Goal: Task Accomplishment & Management: Manage account settings

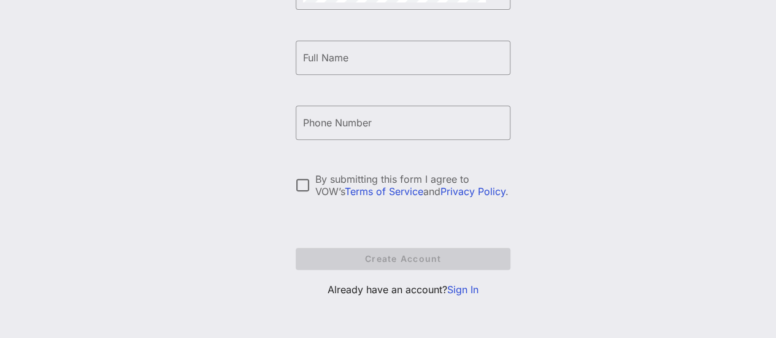
scroll to position [239, 0]
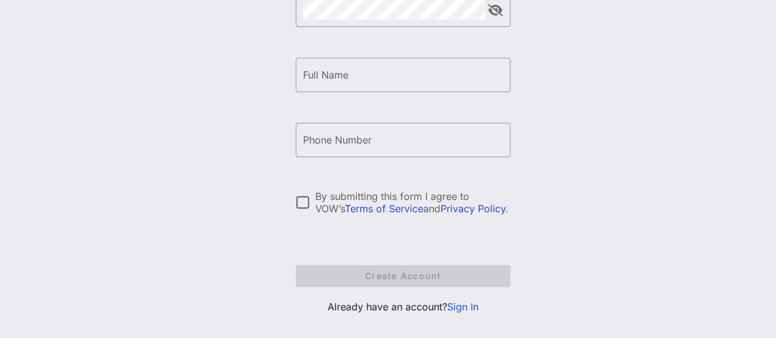
click at [467, 287] on div "Create your VOW Pro Account ​ Email [PERSON_NAME][EMAIL_ADDRESS][PERSON_NAME][D…" at bounding box center [403, 77] width 215 height 494
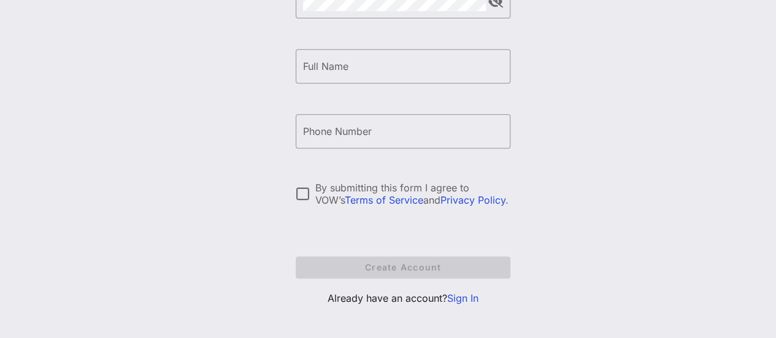
scroll to position [256, 0]
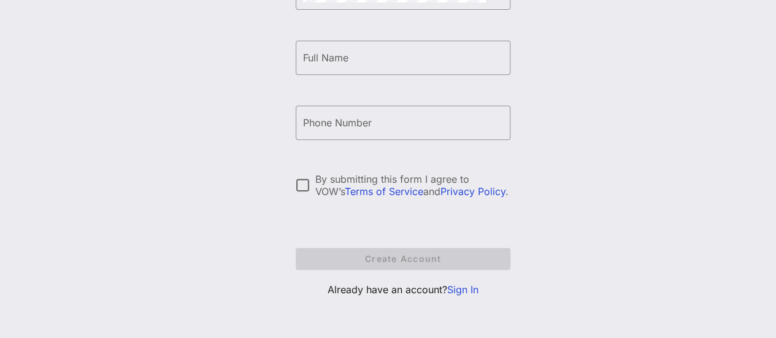
click at [464, 289] on link "Sign In" at bounding box center [462, 289] width 31 height 12
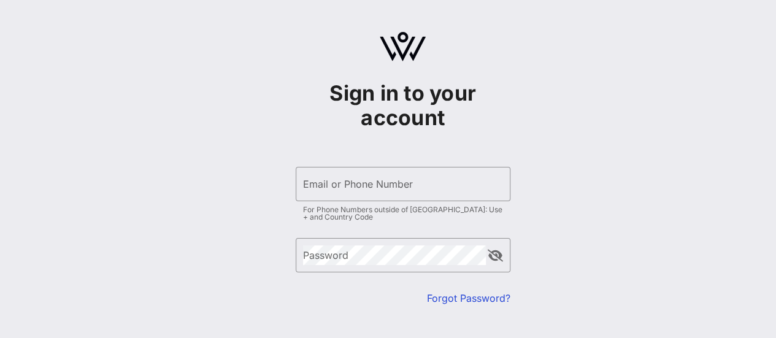
type input "[PERSON_NAME][EMAIL_ADDRESS][PERSON_NAME][DOMAIN_NAME]"
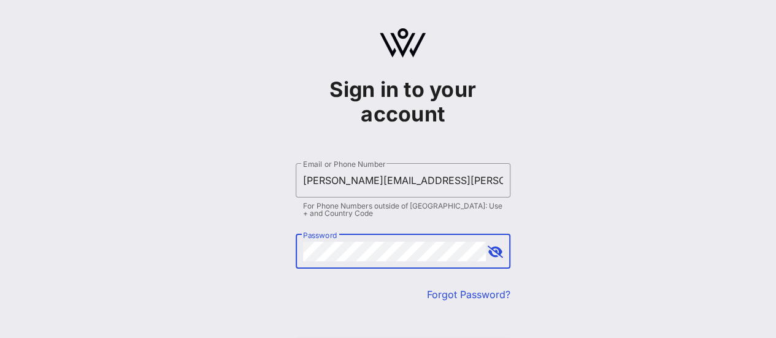
scroll to position [61, 0]
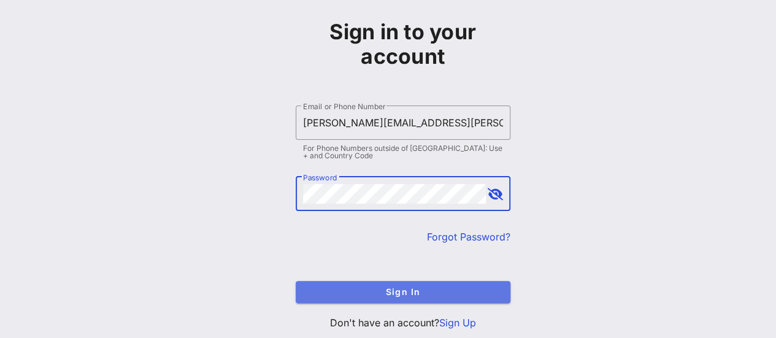
click at [443, 293] on span "Sign In" at bounding box center [402, 291] width 195 height 10
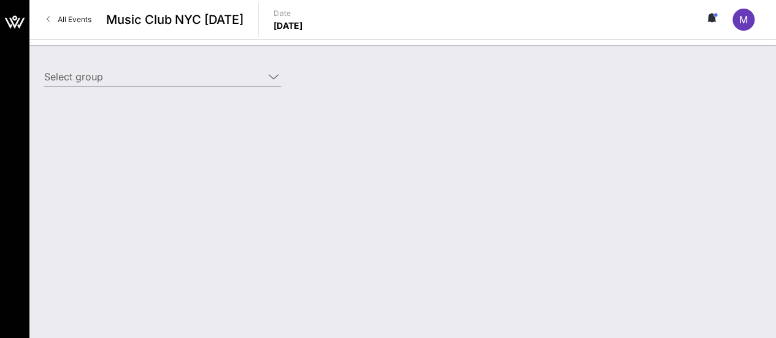
type input "[PERSON_NAME] (Comp) [[PERSON_NAME], [PERSON_NAME][EMAIL_ADDRESS][PERSON_NAME][…"
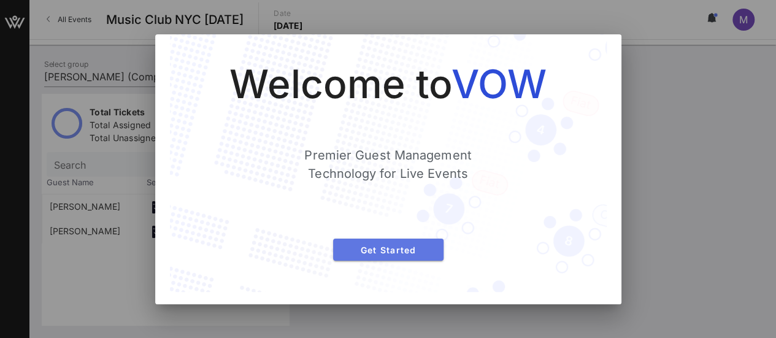
click at [398, 245] on span "Get Started" at bounding box center [388, 250] width 91 height 10
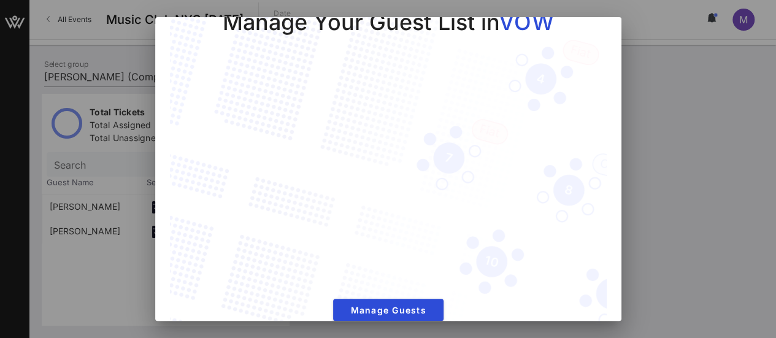
scroll to position [52, 0]
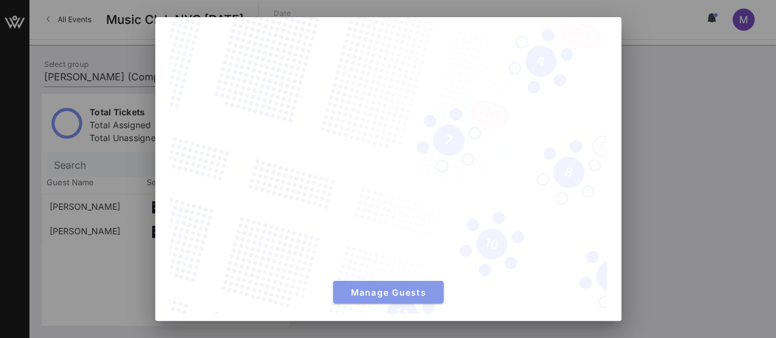
drag, startPoint x: 399, startPoint y: 280, endPoint x: 410, endPoint y: 283, distance: 11.9
click at [399, 287] on span "Manage Guests" at bounding box center [388, 292] width 91 height 10
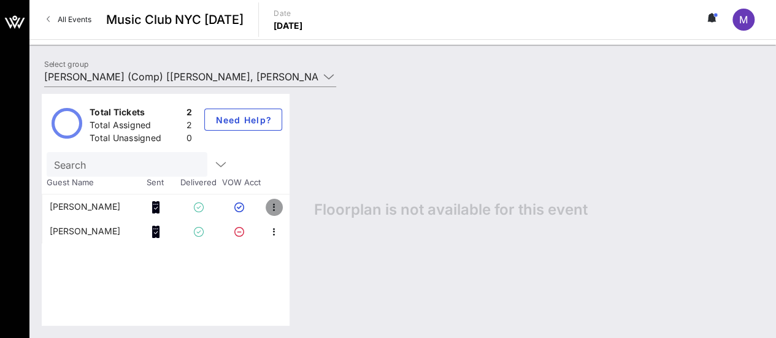
click at [273, 207] on icon "button" at bounding box center [274, 207] width 15 height 15
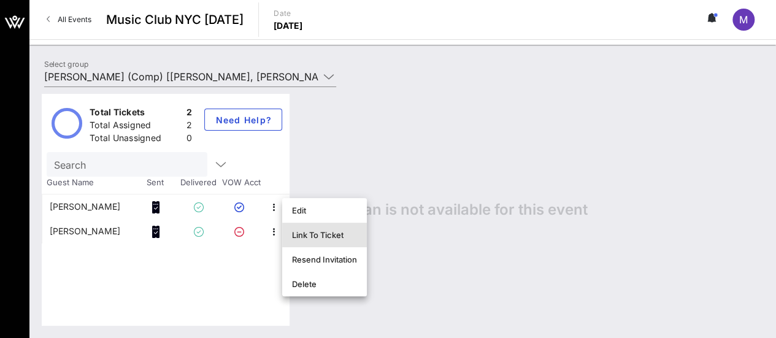
click at [310, 235] on div "Link To Ticket" at bounding box center [324, 235] width 65 height 10
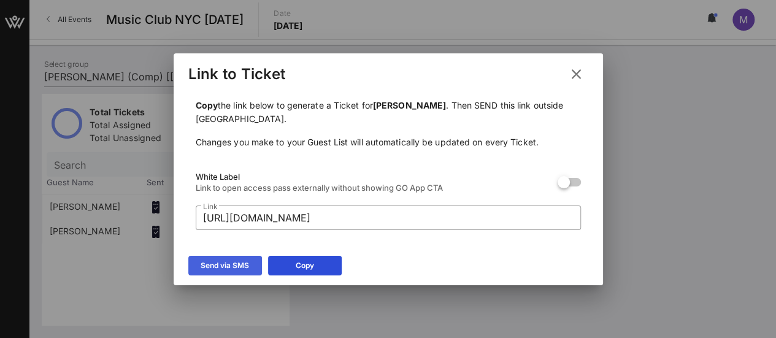
click at [238, 266] on div "Send via SMS" at bounding box center [225, 265] width 48 height 12
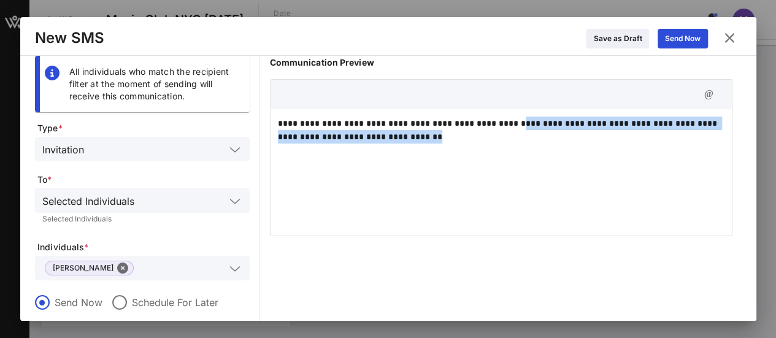
drag, startPoint x: 446, startPoint y: 137, endPoint x: 500, endPoint y: 125, distance: 55.2
click at [500, 125] on p "**********" at bounding box center [501, 130] width 447 height 27
copy p "**********"
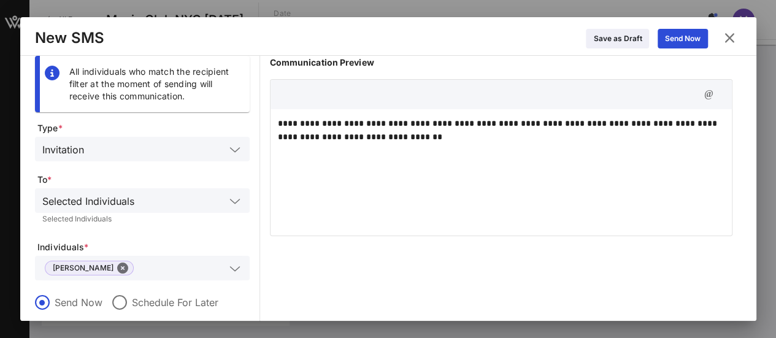
click at [724, 36] on icon at bounding box center [729, 38] width 21 height 20
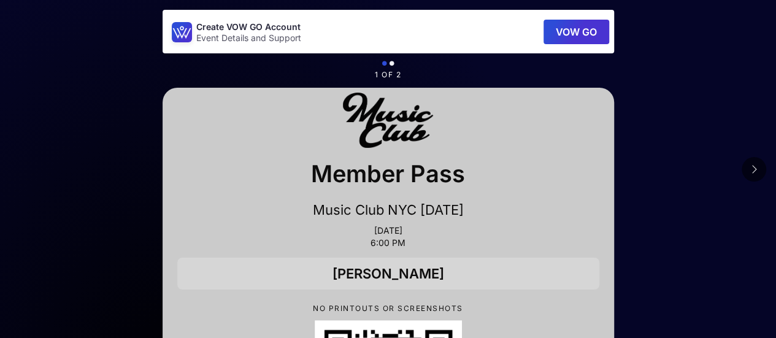
click at [758, 171] on button at bounding box center [753, 169] width 25 height 25
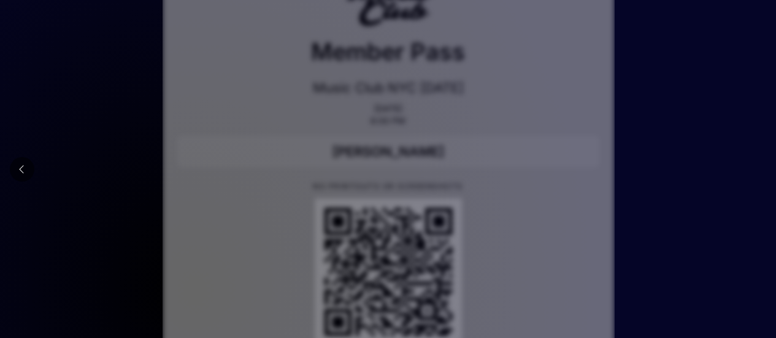
scroll to position [123, 0]
click at [13, 170] on button at bounding box center [22, 169] width 25 height 25
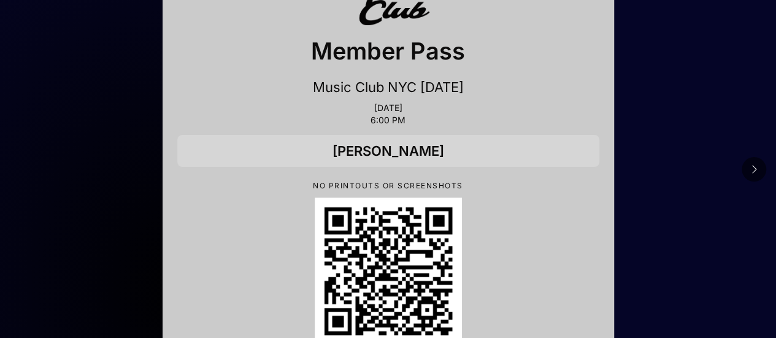
click at [751, 168] on icon at bounding box center [754, 169] width 6 height 10
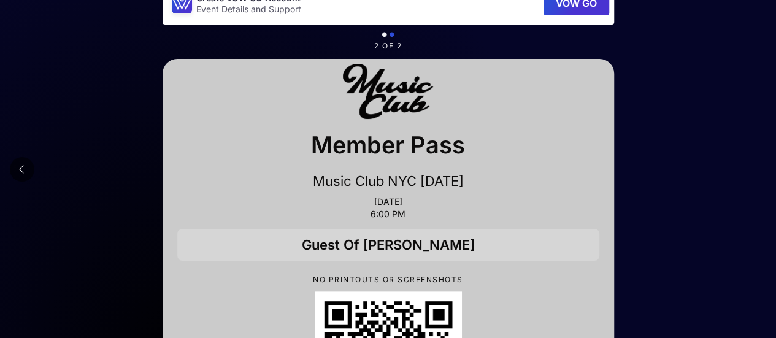
scroll to position [0, 0]
